Goal: Complete application form

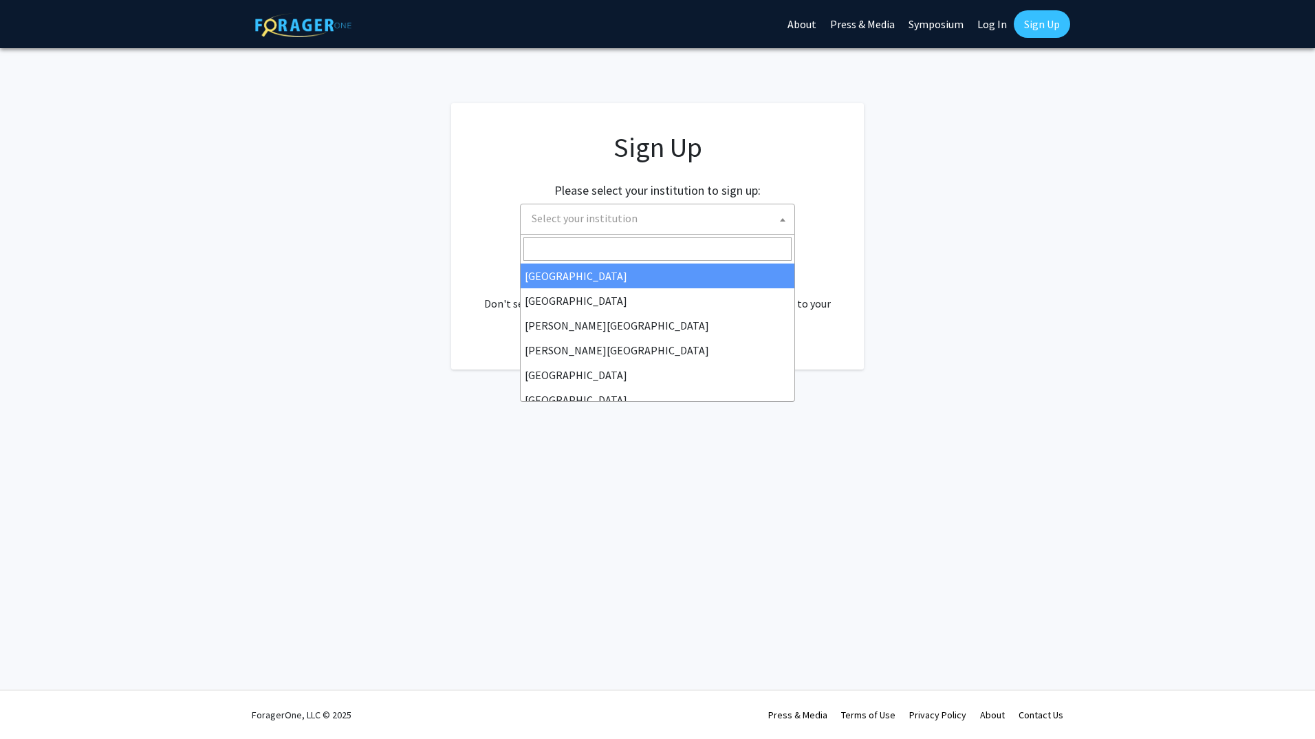
click at [775, 215] on span "Select your institution" at bounding box center [660, 218] width 268 height 28
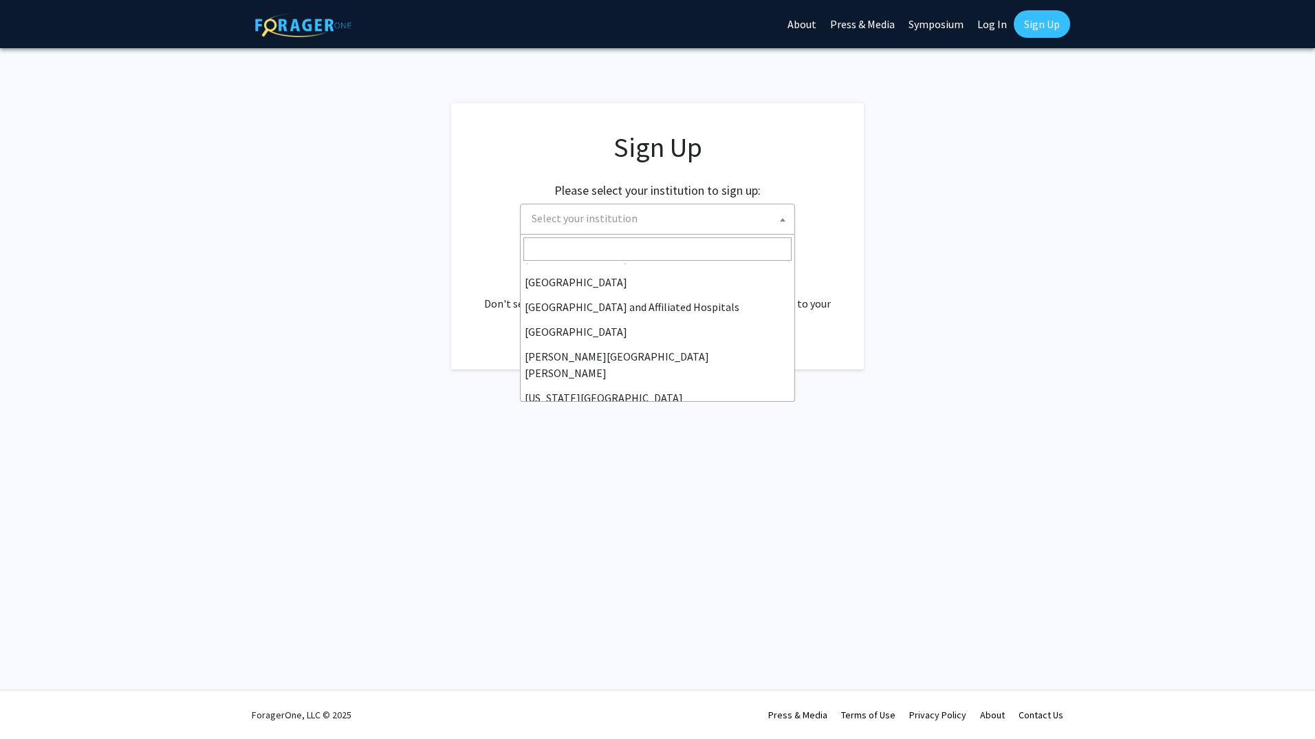
scroll to position [206, 0]
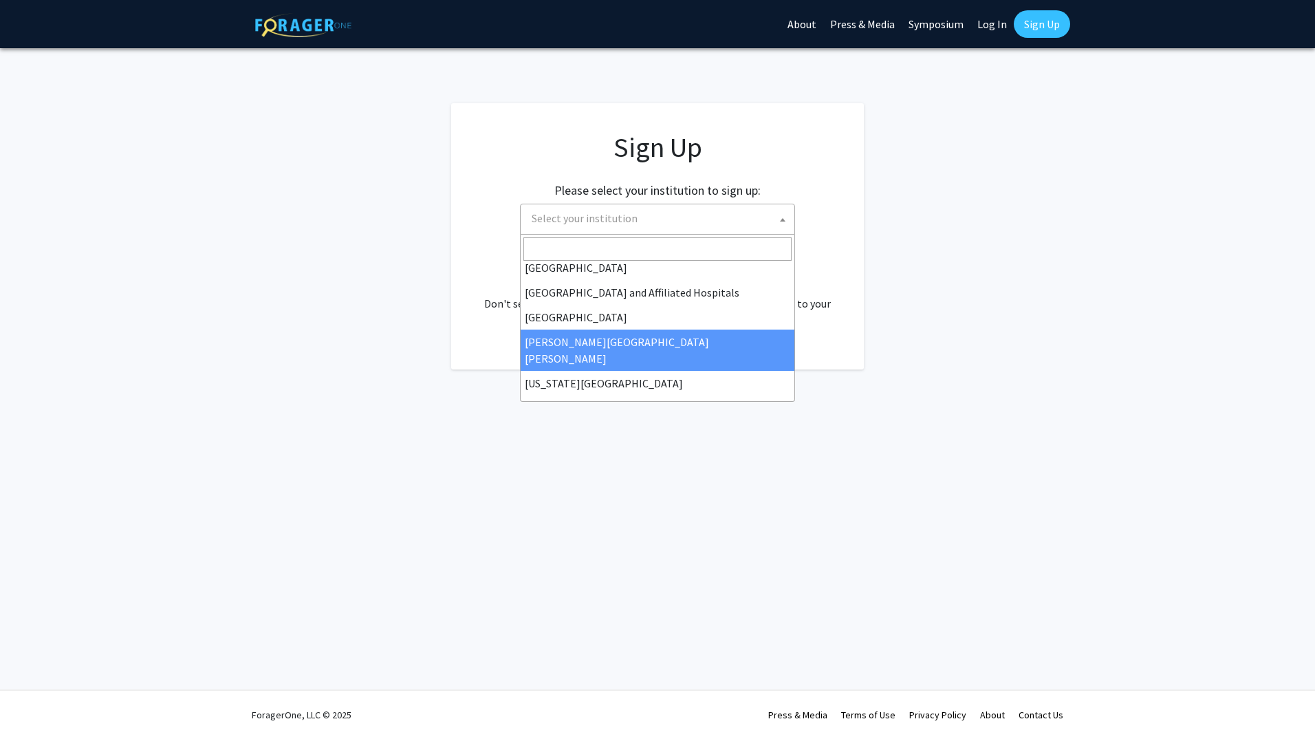
select select "1"
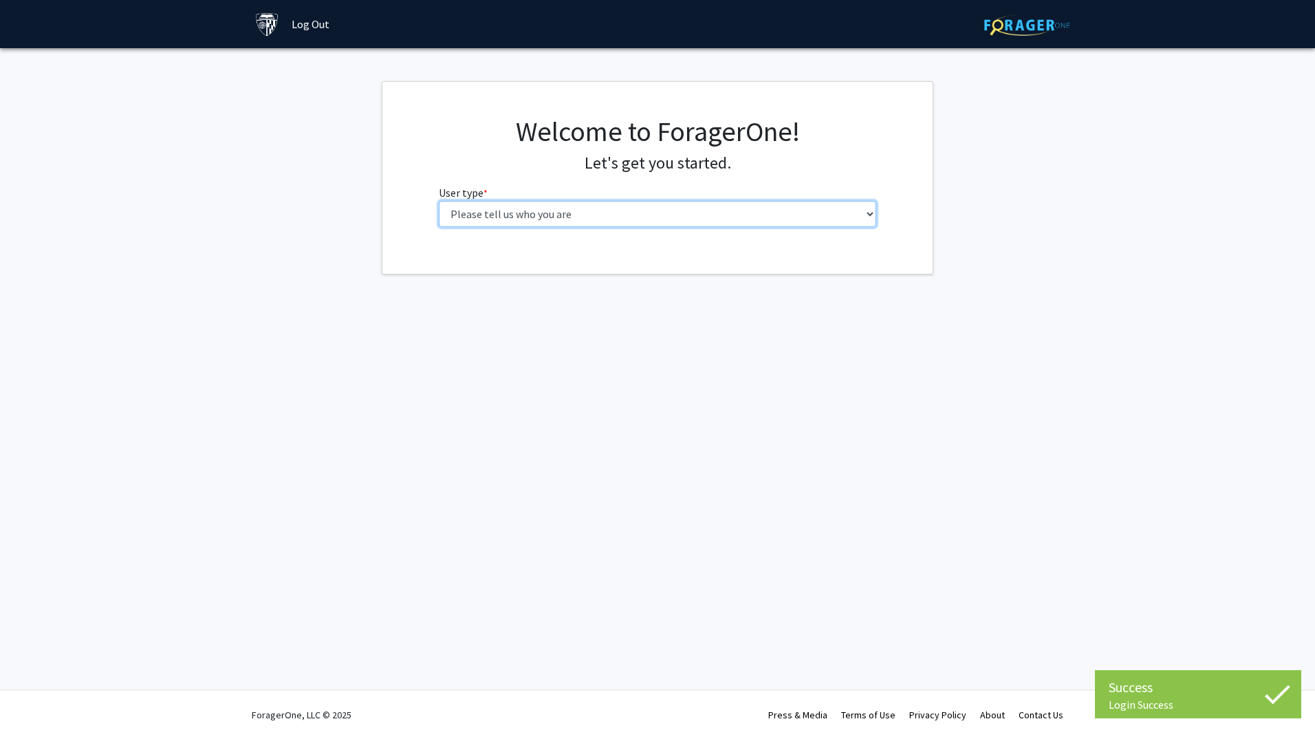
click at [866, 212] on select "Please tell us who you are Undergraduate Student Master's Student Doctoral Cand…" at bounding box center [658, 214] width 438 height 26
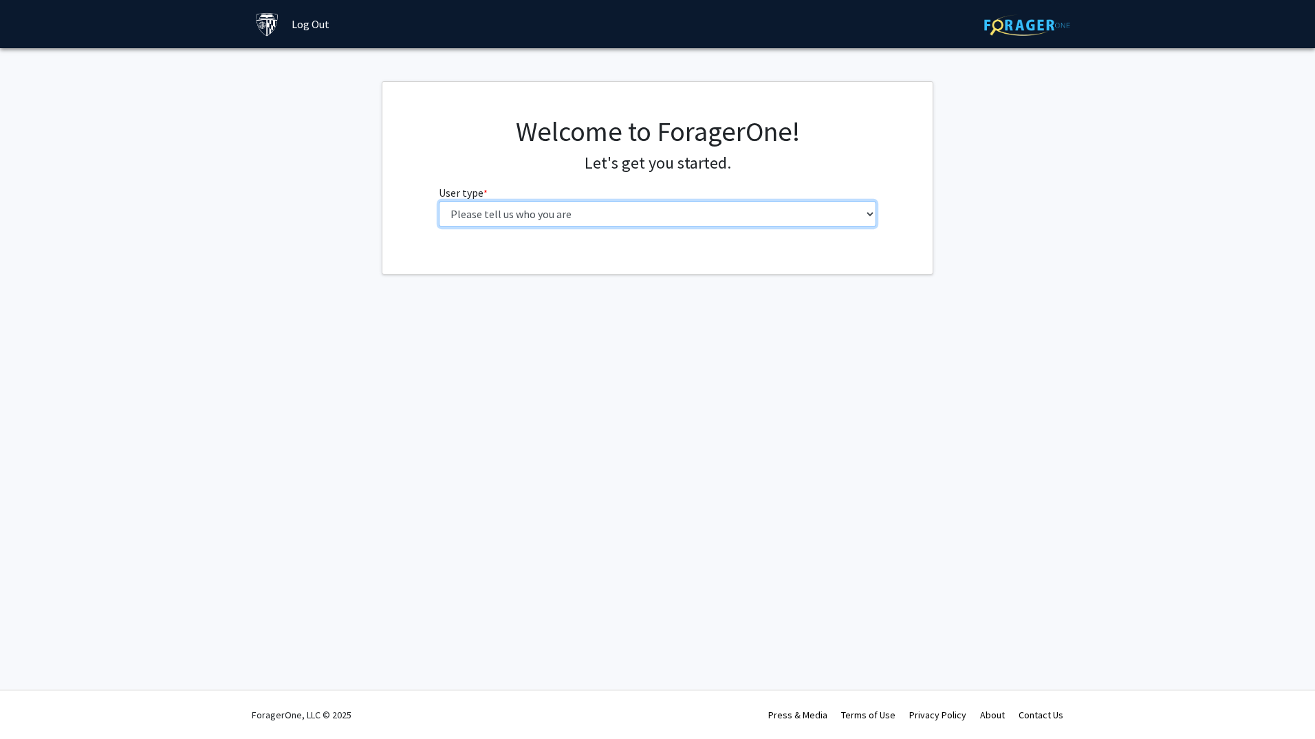
select select "2: masters"
click at [439, 201] on select "Please tell us who you are Undergraduate Student Master's Student Doctoral Cand…" at bounding box center [658, 214] width 438 height 26
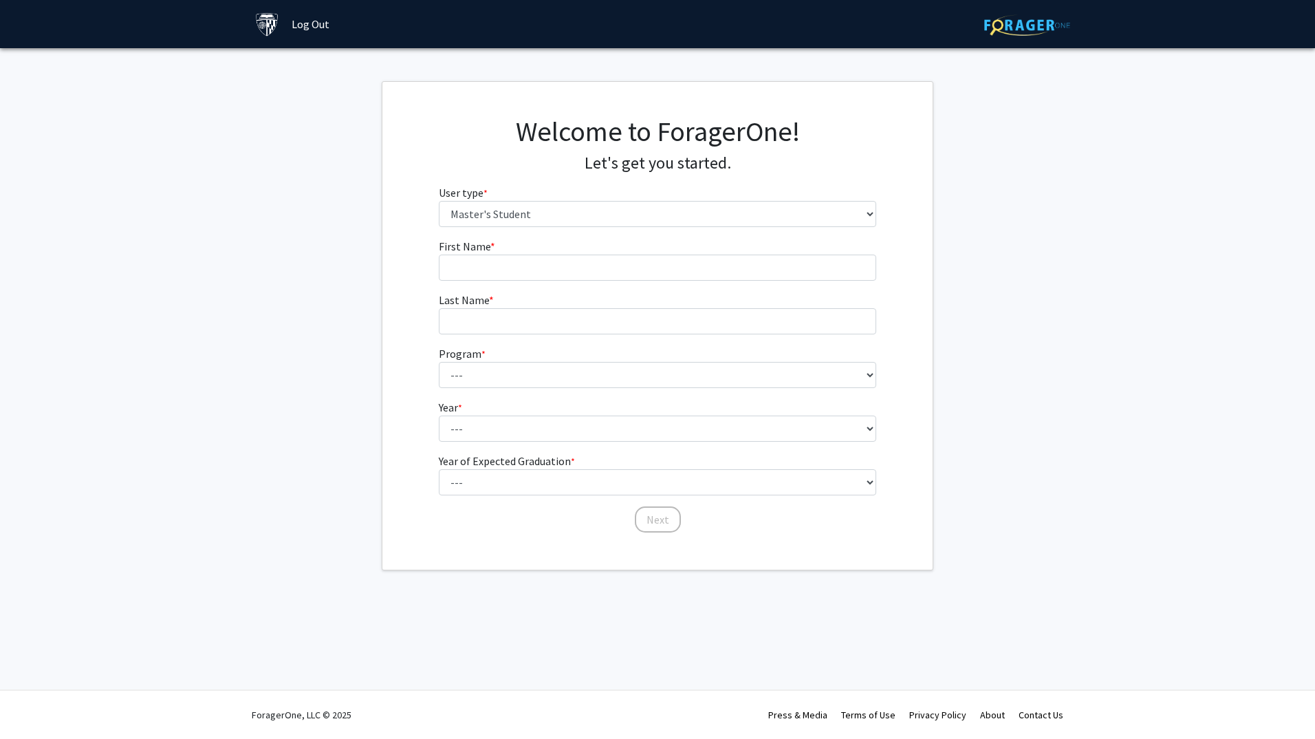
click at [627, 252] on fg-input "First Name * required" at bounding box center [658, 259] width 438 height 43
click at [616, 266] on input "First Name * required" at bounding box center [658, 268] width 438 height 26
type input "Crescenzia"
type input "[PERSON_NAME]"
click at [515, 374] on select "--- Anatomy Education Applied and Computational Mathematics Applied Biomedical …" at bounding box center [658, 375] width 438 height 26
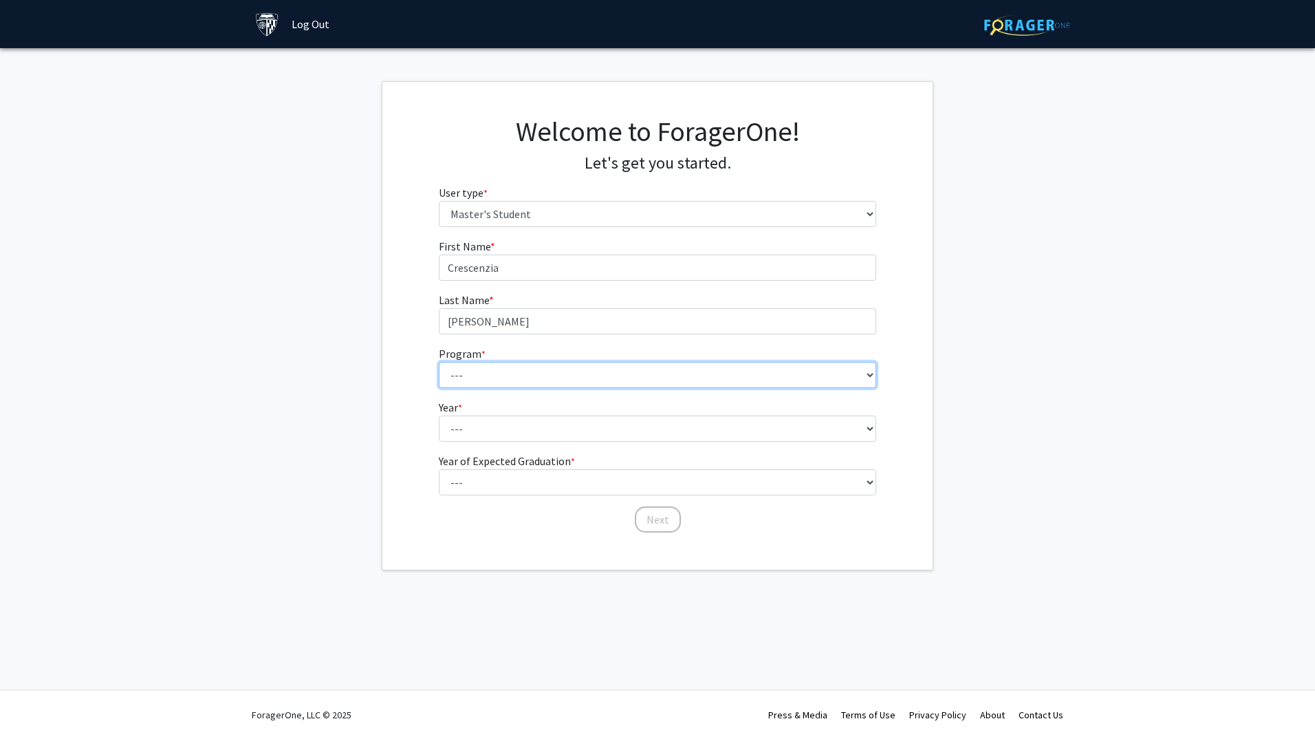
select select "29: 19"
click at [439, 362] on select "--- Anatomy Education Applied and Computational Mathematics Applied Biomedical …" at bounding box center [658, 375] width 438 height 26
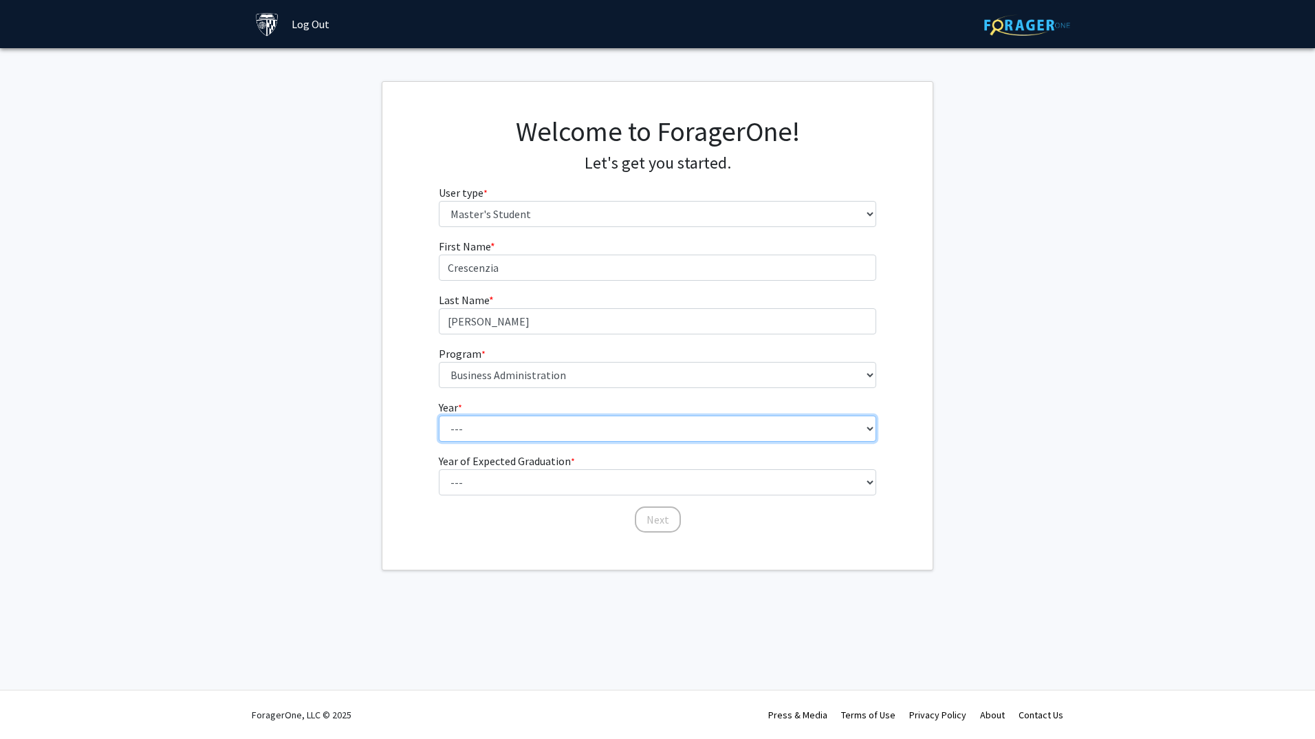
click at [702, 432] on select "--- First Year Second Year" at bounding box center [658, 429] width 438 height 26
select select "1: first_year"
click at [439, 416] on select "--- First Year Second Year" at bounding box center [658, 429] width 438 height 26
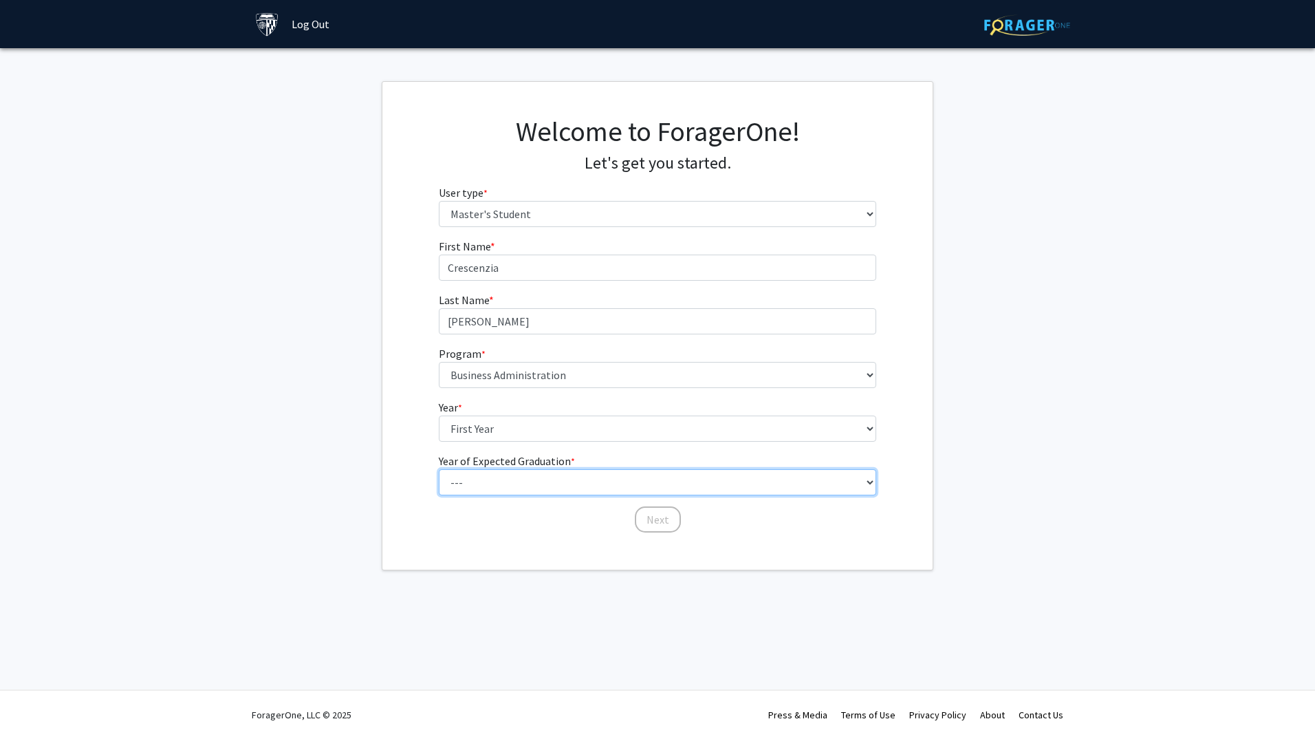
click at [607, 484] on select "--- 2025 2026 2027 2028 2029 2030 2031 2032 2033 2034" at bounding box center [658, 482] width 438 height 26
select select "3: 2027"
click at [439, 469] on select "--- 2025 2026 2027 2028 2029 2030 2031 2032 2033 2034" at bounding box center [658, 482] width 438 height 26
click at [665, 521] on button "Next" at bounding box center [658, 519] width 46 height 26
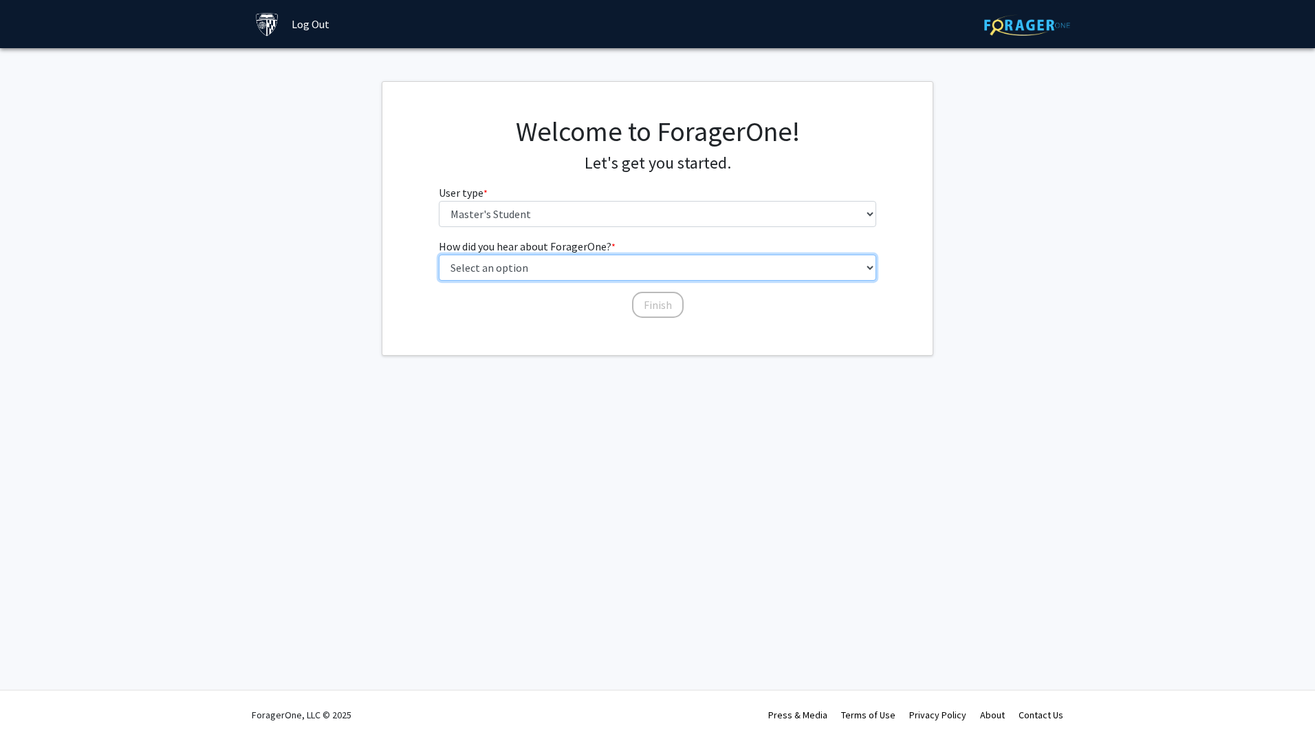
click at [548, 263] on select "Select an option Peer/student recommendation Faculty/staff recommendation Unive…" at bounding box center [658, 268] width 438 height 26
select select "3: university_website"
click at [439, 255] on select "Select an option Peer/student recommendation Faculty/staff recommendation Unive…" at bounding box center [658, 268] width 438 height 26
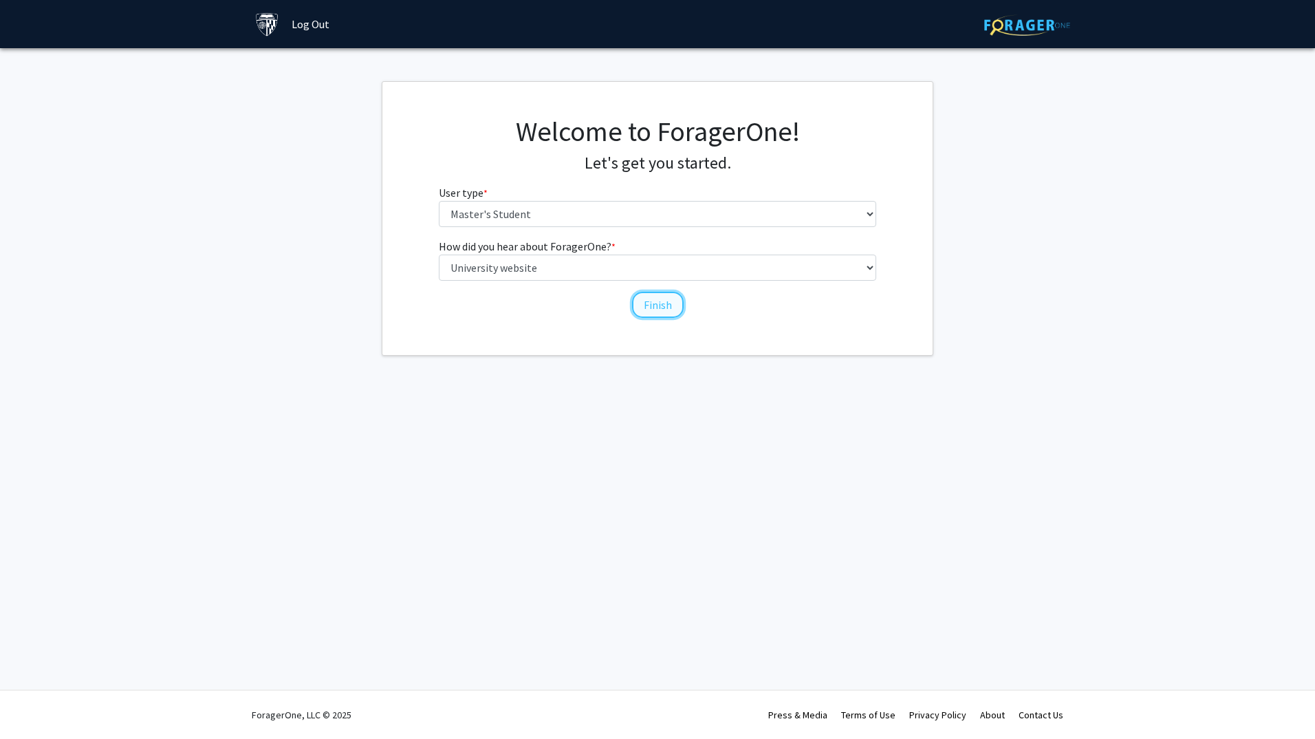
click at [658, 301] on button "Finish" at bounding box center [658, 305] width 52 height 26
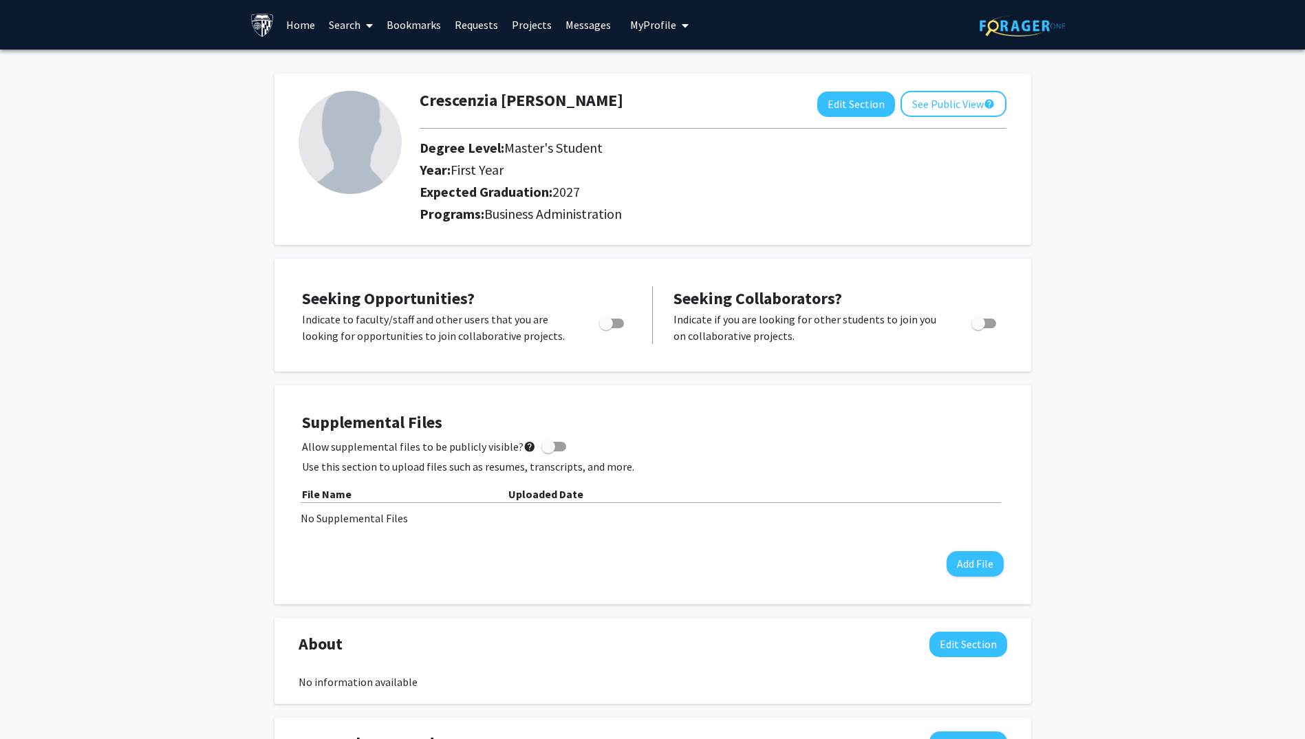
click at [658, 21] on span "My Profile" at bounding box center [653, 25] width 46 height 14
click at [685, 74] on span "Crescenzia [PERSON_NAME]" at bounding box center [718, 71] width 89 height 30
